Goal: Task Accomplishment & Management: Complete application form

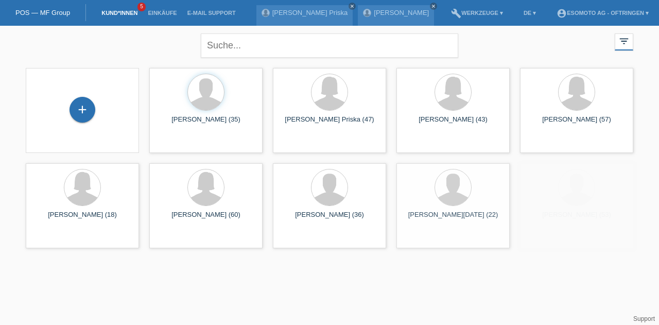
click at [80, 114] on div "+" at bounding box center [82, 110] width 26 height 26
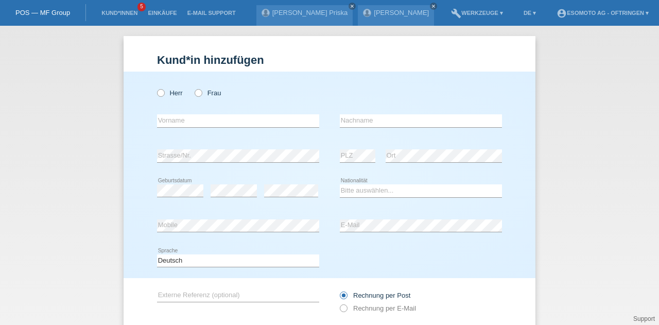
click at [193, 88] on icon at bounding box center [193, 88] width 0 height 0
click at [195, 95] on input "Frau" at bounding box center [198, 92] width 7 height 7
radio input "true"
click at [190, 119] on input "text" at bounding box center [238, 120] width 162 height 13
type input "Voh"
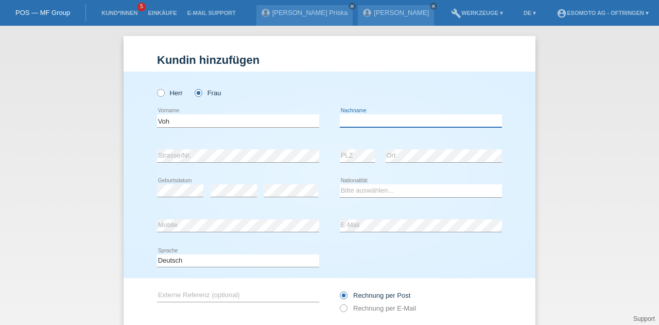
click at [348, 121] on input "text" at bounding box center [421, 120] width 162 height 13
type input "Branka"
click at [303, 167] on div "error Strasse/Nr." at bounding box center [238, 155] width 162 height 35
click at [354, 187] on select "Bitte auswählen... Schweiz Deutschland Liechtenstein Österreich ------------ Af…" at bounding box center [421, 190] width 162 height 12
select select "RS"
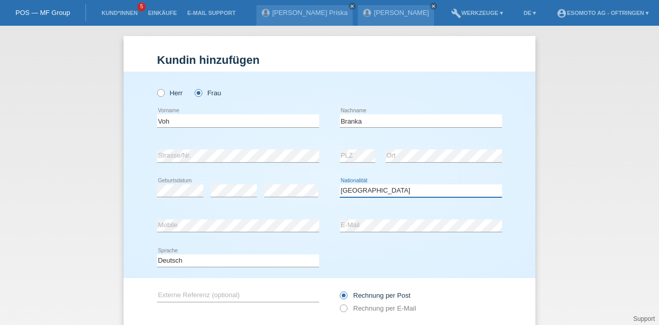
click at [340, 184] on select "Bitte auswählen... Schweiz Deutschland Liechtenstein Österreich ------------ Af…" at bounding box center [421, 190] width 162 height 12
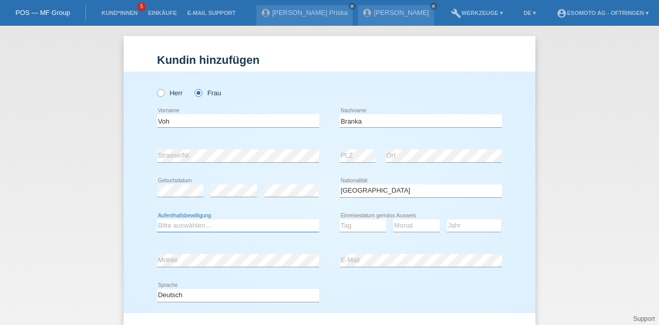
click at [216, 220] on select "Bitte auswählen... C B B - Flüchtlingsstatus Andere" at bounding box center [238, 225] width 162 height 12
select select "C"
click at [157, 219] on select "Bitte auswählen... C B B - Flüchtlingsstatus Andere" at bounding box center [238, 225] width 162 height 12
click at [351, 228] on select "Tag 01 02 03 04 05 06 07 08 09 10 11" at bounding box center [363, 225] width 46 height 12
select select "10"
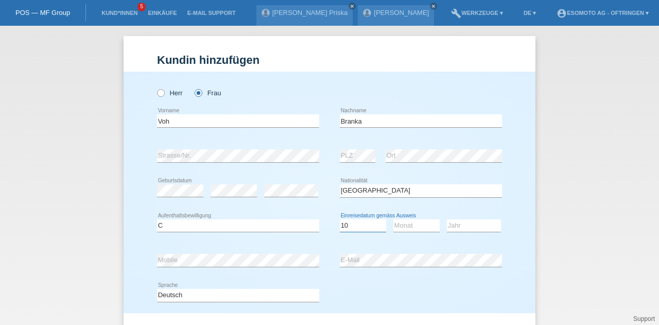
click at [340, 219] on select "Tag 01 02 03 04 05 06 07 08 09 10 11" at bounding box center [363, 225] width 46 height 12
click at [396, 225] on select "Monat 01 02 03 04 05 06 07 08 09 10 11" at bounding box center [416, 225] width 46 height 12
select select "06"
click at [393, 219] on select "Monat 01 02 03 04 05 06 07 08 09 10 11" at bounding box center [416, 225] width 46 height 12
click at [463, 226] on select "Jahr 2025 2024 2023 2022 2021 2020 2019 2018 2017 2016 2015 2014 2013 2012 2011…" at bounding box center [474, 225] width 54 height 12
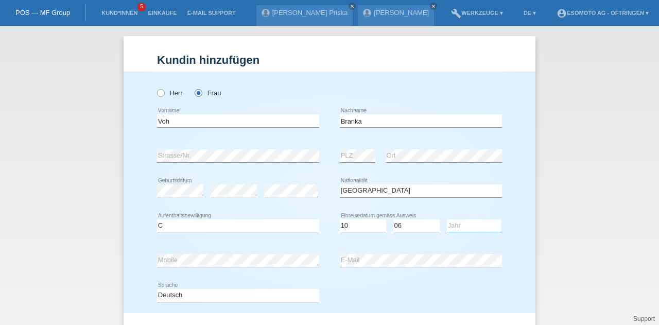
select select "2014"
click at [447, 219] on select "Jahr 2025 2024 2023 2022 2021 2020 2019 2018 2017 2016 2015 2014 2013 2012 2011…" at bounding box center [474, 225] width 54 height 12
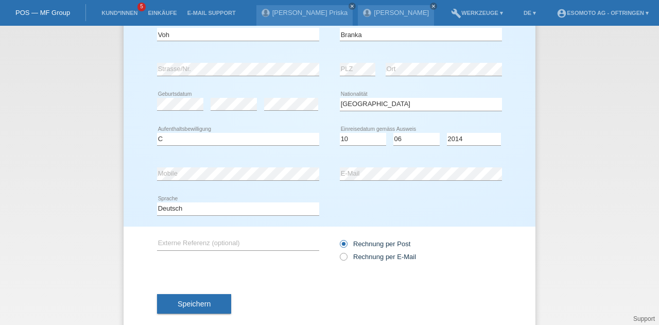
click at [216, 303] on button "Speichern" at bounding box center [194, 304] width 74 height 20
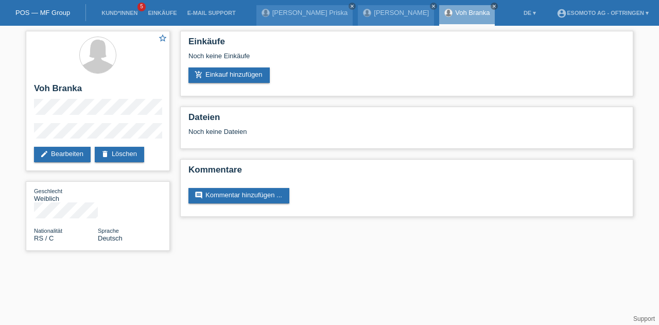
click at [204, 67] on link "add_shopping_cart Einkauf hinzufügen" at bounding box center [228, 74] width 81 height 15
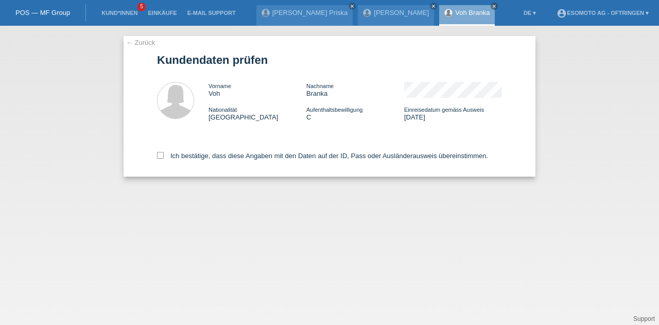
click at [160, 154] on icon at bounding box center [160, 155] width 7 height 7
click at [160, 154] on input "Ich bestätige, dass diese Angaben mit den Daten auf der ID, Pass oder Ausländer…" at bounding box center [160, 155] width 7 height 7
checkbox input "true"
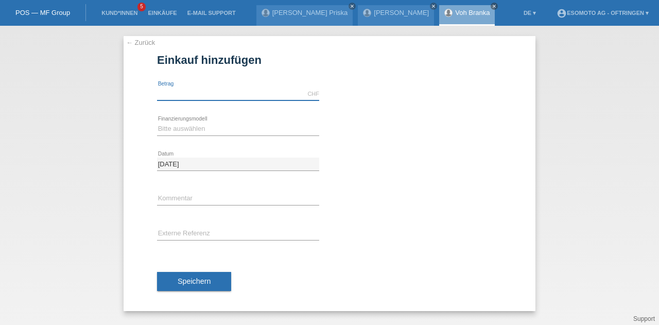
click at [168, 91] on input "text" at bounding box center [238, 94] width 162 height 13
type input "2790.00"
click at [176, 130] on select "Bitte auswählen Fixe Raten Kauf auf Rechnung mit Teilzahlungsoption" at bounding box center [238, 129] width 162 height 12
select select "69"
click at [157, 123] on select "Bitte auswählen Fixe Raten Kauf auf Rechnung mit Teilzahlungsoption" at bounding box center [238, 129] width 162 height 12
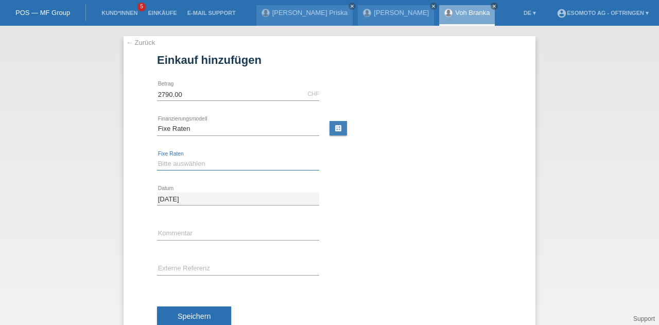
click at [170, 168] on select "Bitte auswählen 12 Raten 24 Raten 36 Raten 48 Raten" at bounding box center [238, 164] width 162 height 12
select select "139"
click at [157, 158] on select "Bitte auswählen 12 Raten 24 Raten 36 Raten 48 Raten" at bounding box center [238, 164] width 162 height 12
click at [191, 309] on button "Speichern" at bounding box center [194, 316] width 74 height 20
